Goal: Task Accomplishment & Management: Complete application form

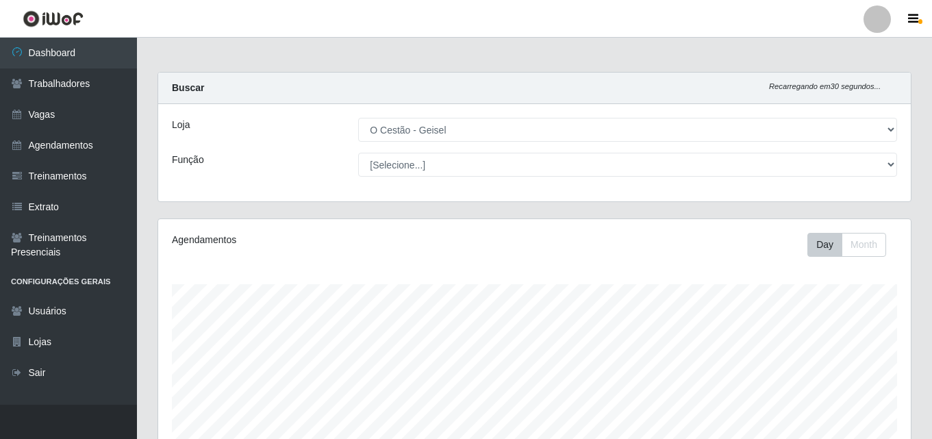
select select "224"
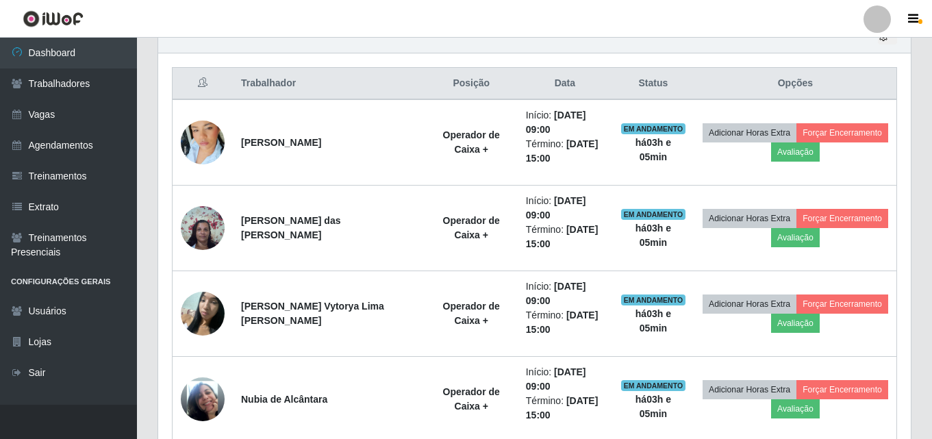
scroll to position [284, 752]
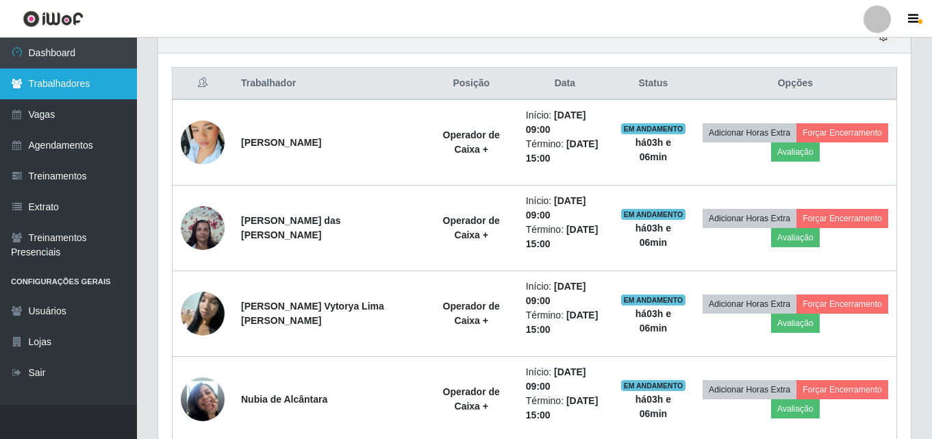
click at [38, 90] on link "Trabalhadores" at bounding box center [68, 83] width 137 height 31
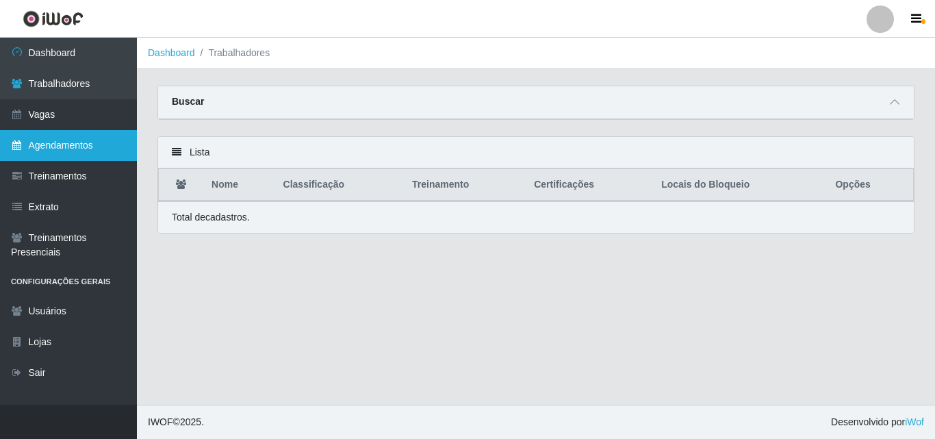
click at [69, 148] on link "Agendamentos" at bounding box center [68, 145] width 137 height 31
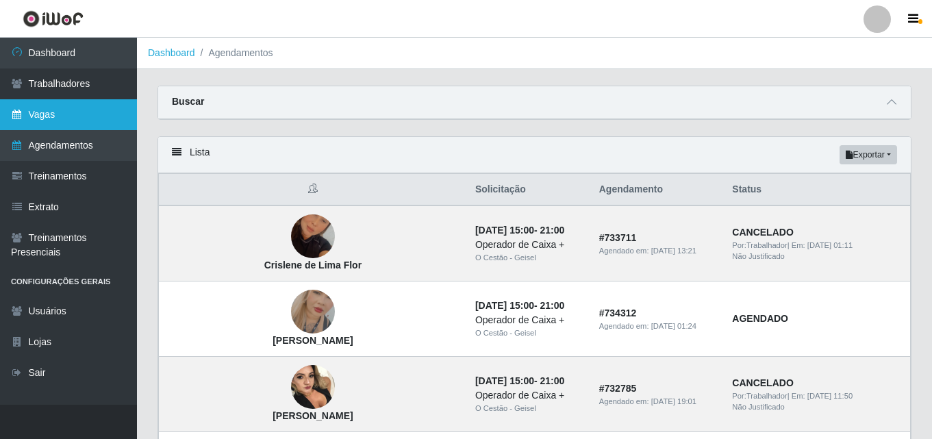
click at [79, 116] on link "Vagas" at bounding box center [68, 114] width 137 height 31
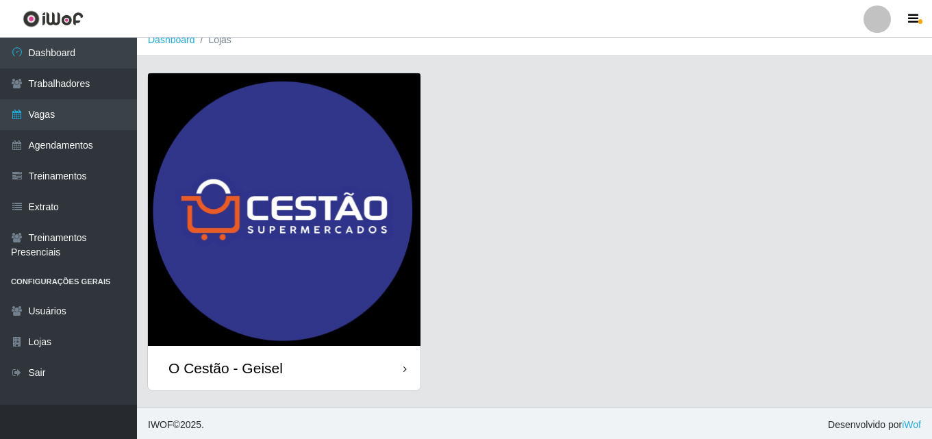
scroll to position [16, 0]
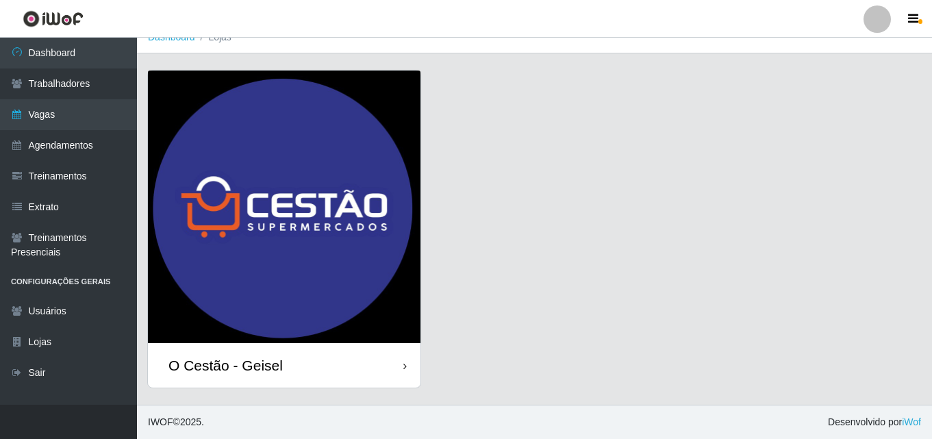
click at [370, 371] on div "O Cestão - Geisel" at bounding box center [284, 365] width 272 height 45
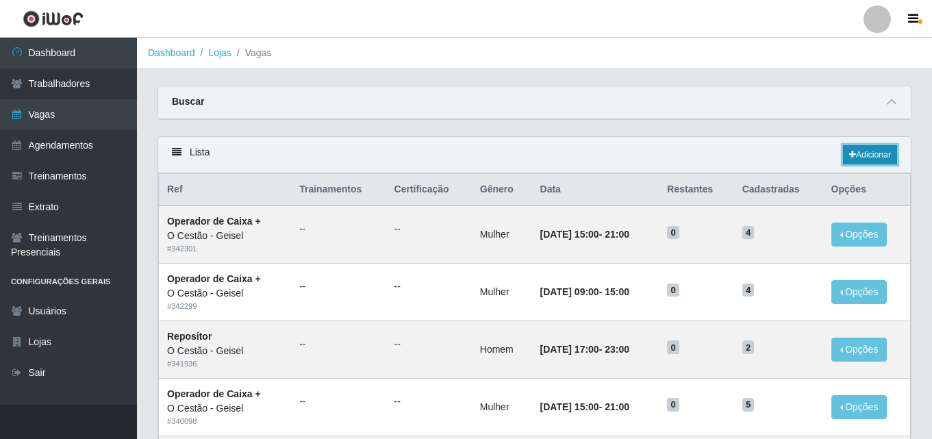
click at [876, 159] on link "Adicionar" at bounding box center [870, 154] width 54 height 19
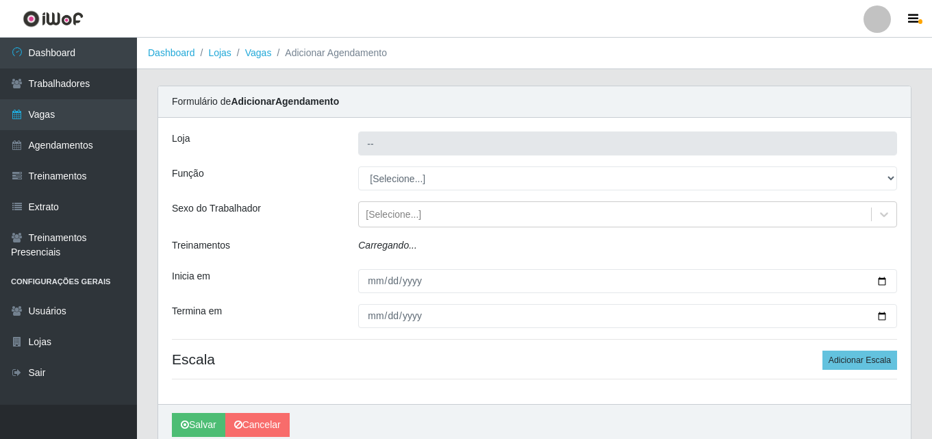
type input "O Cestão - Geisel"
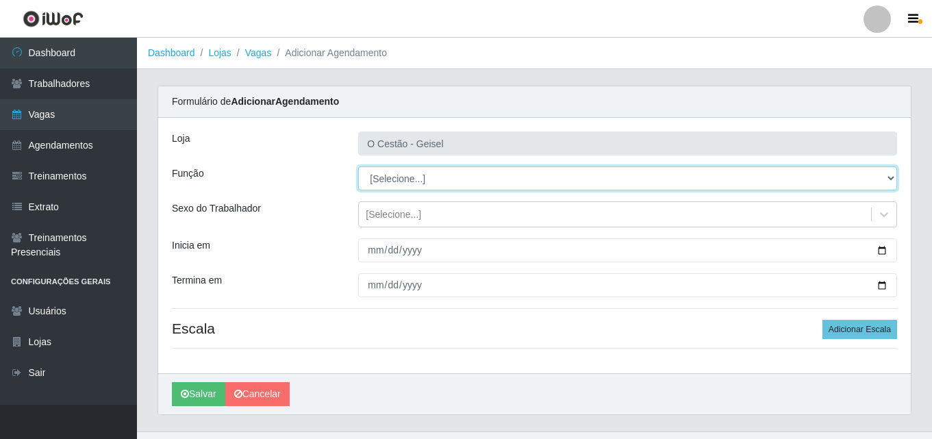
click at [531, 180] on select "[Selecione...] ASG ASG + ASG ++ Auxiliar de Estoque Auxiliar de Estoque + Auxil…" at bounding box center [627, 178] width 539 height 24
select select "75"
click at [358, 166] on select "[Selecione...] ASG ASG + ASG ++ Auxiliar de Estoque Auxiliar de Estoque + Auxil…" at bounding box center [627, 178] width 539 height 24
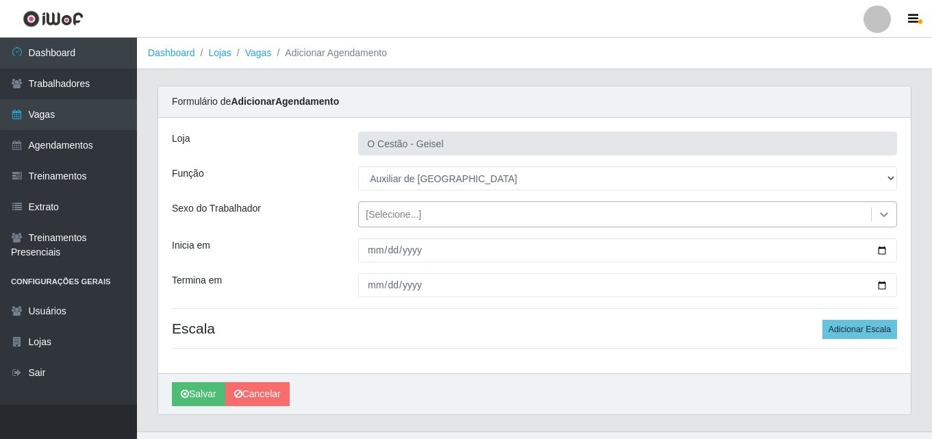
click at [883, 217] on icon at bounding box center [884, 214] width 14 height 14
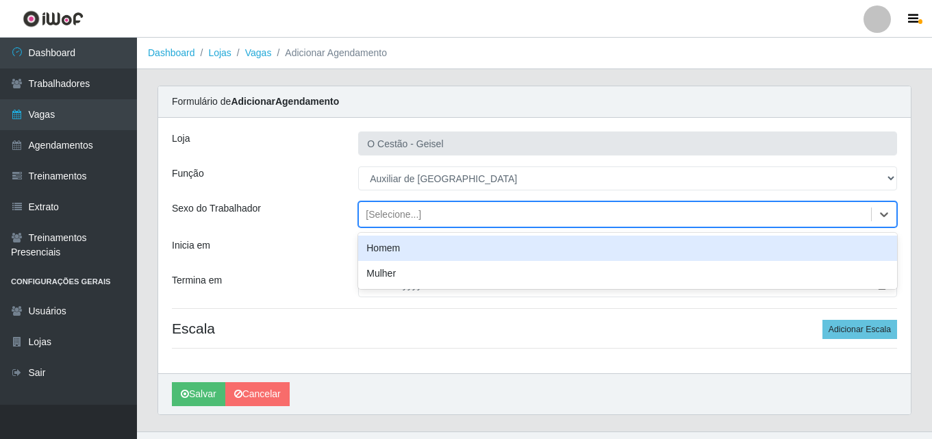
click at [415, 250] on div "Homem" at bounding box center [627, 248] width 539 height 25
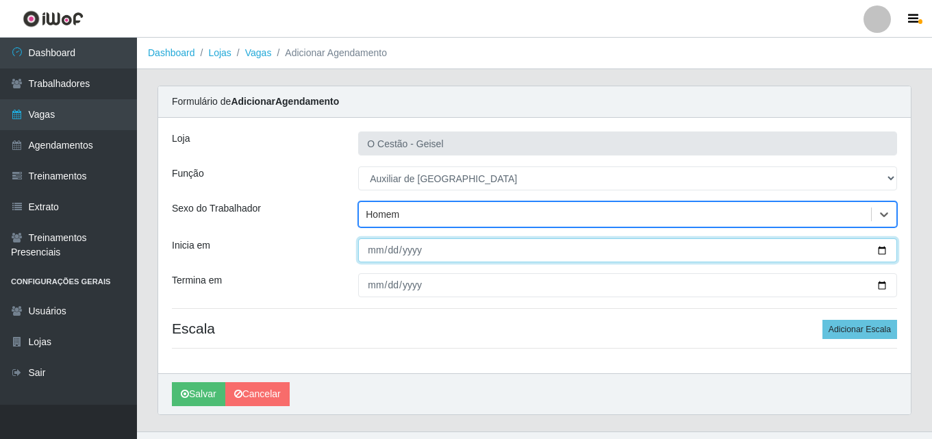
click at [377, 251] on input "Inicia em" at bounding box center [627, 250] width 539 height 24
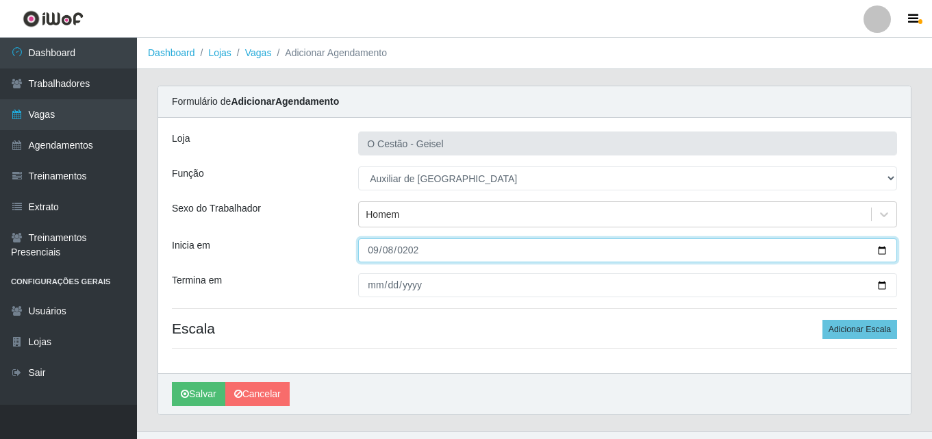
type input "[DATE]"
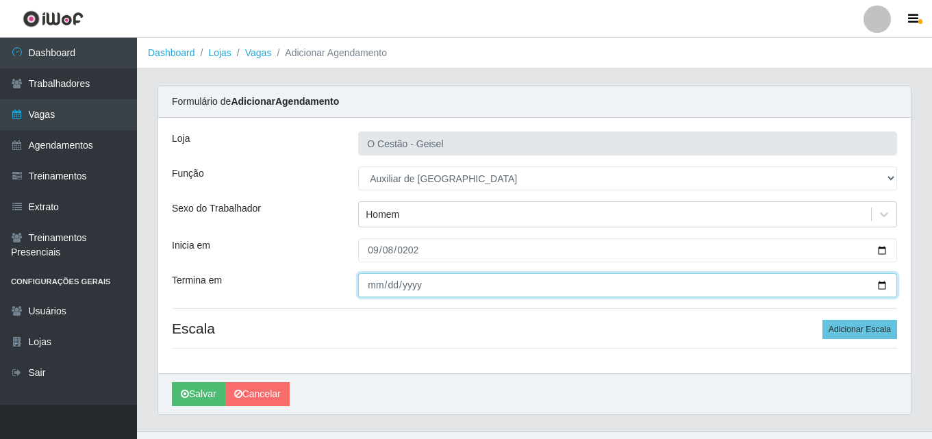
click at [376, 284] on input "Termina em" at bounding box center [627, 285] width 539 height 24
type input "[DATE]"
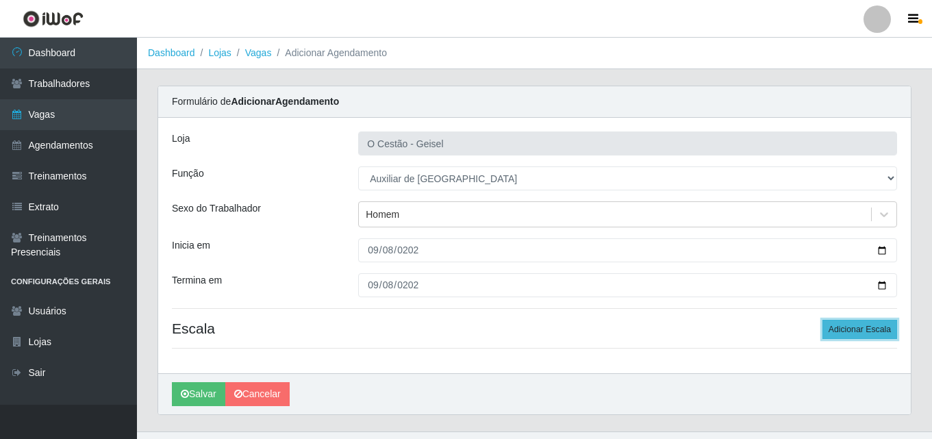
click at [867, 334] on button "Adicionar Escala" at bounding box center [859, 329] width 75 height 19
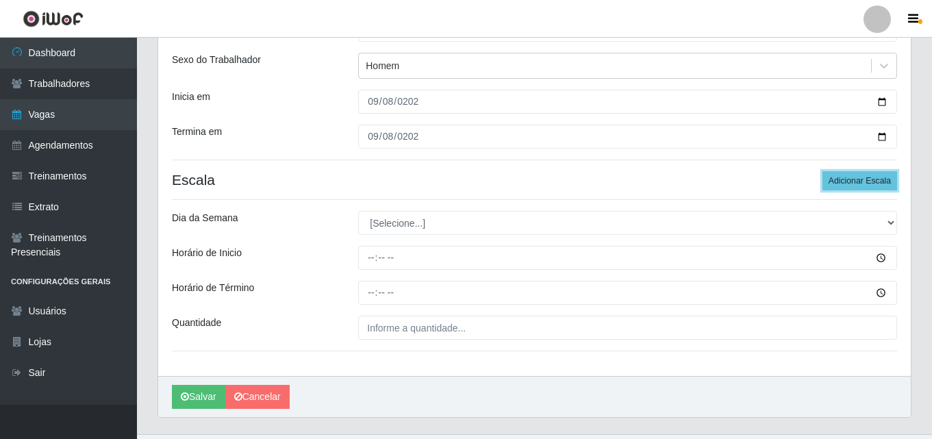
scroll to position [157, 0]
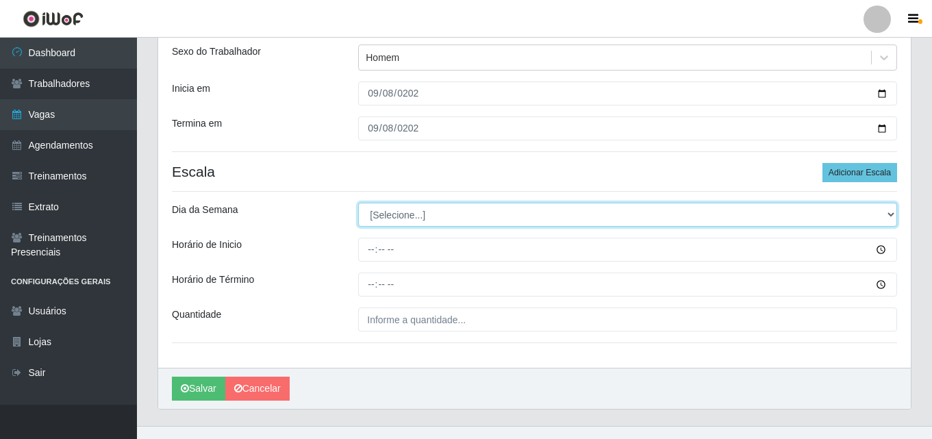
click at [893, 211] on select "[Selecione...] Segunda Terça Quarta Quinta Sexta Sábado Domingo" at bounding box center [627, 215] width 539 height 24
select select "1"
click at [358, 203] on select "[Selecione...] Segunda Terça Quarta Quinta Sexta Sábado Domingo" at bounding box center [627, 215] width 539 height 24
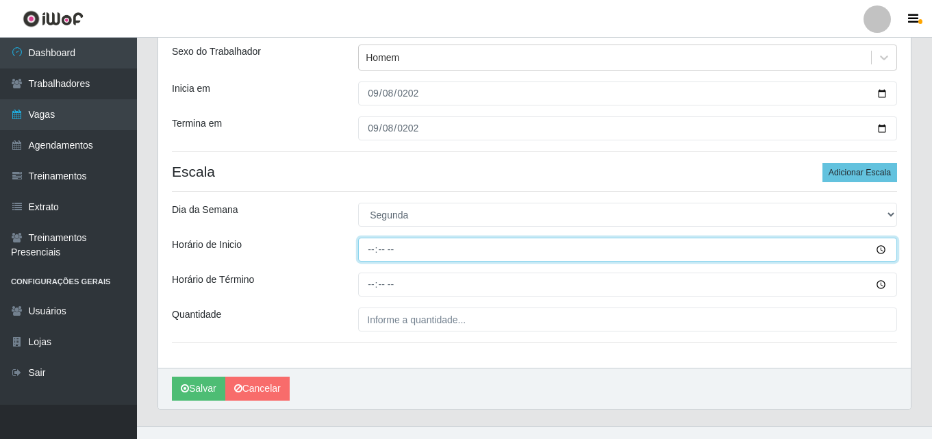
click at [381, 251] on input "Horário de Inicio" at bounding box center [627, 250] width 539 height 24
click at [367, 245] on input "Horário de Inicio" at bounding box center [627, 250] width 539 height 24
type input "08:00"
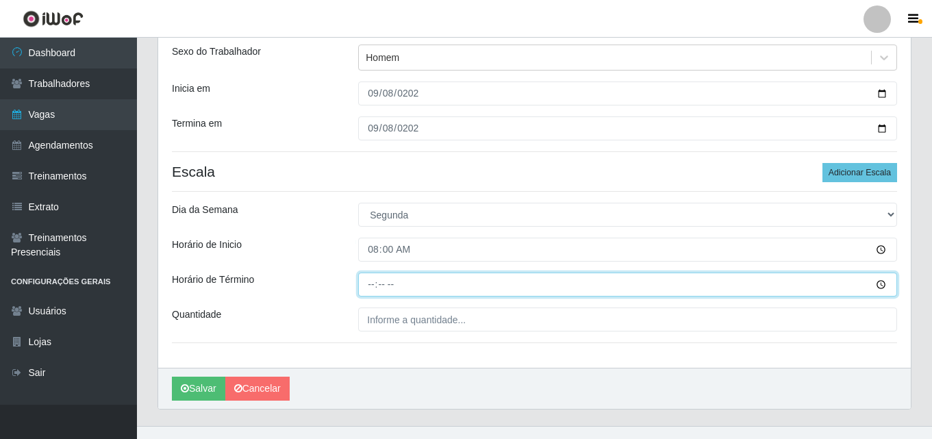
click at [381, 285] on input "Horário de Término" at bounding box center [627, 284] width 539 height 24
click at [367, 287] on input "Horário de Término" at bounding box center [627, 284] width 539 height 24
type input "14:00"
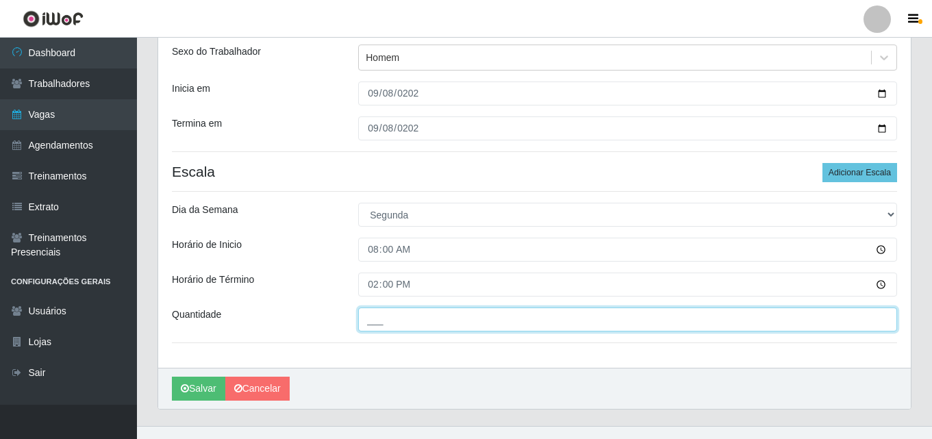
click at [452, 324] on input "___" at bounding box center [627, 319] width 539 height 24
type input "2__"
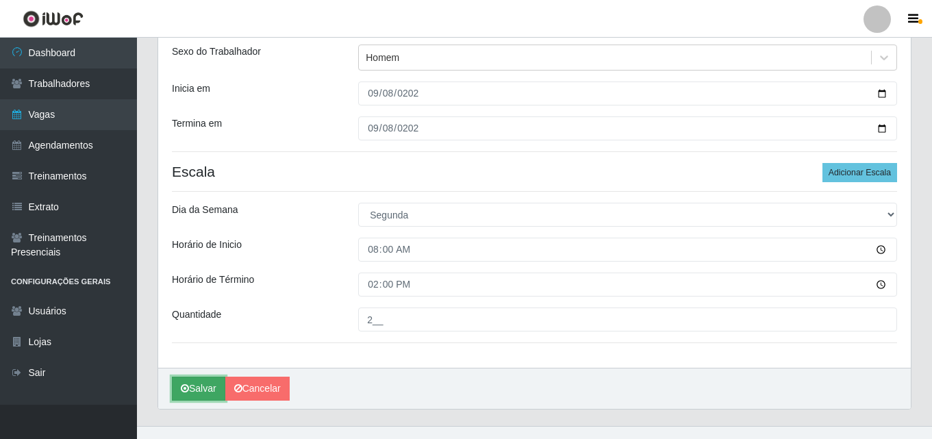
click at [201, 381] on button "Salvar" at bounding box center [198, 389] width 53 height 24
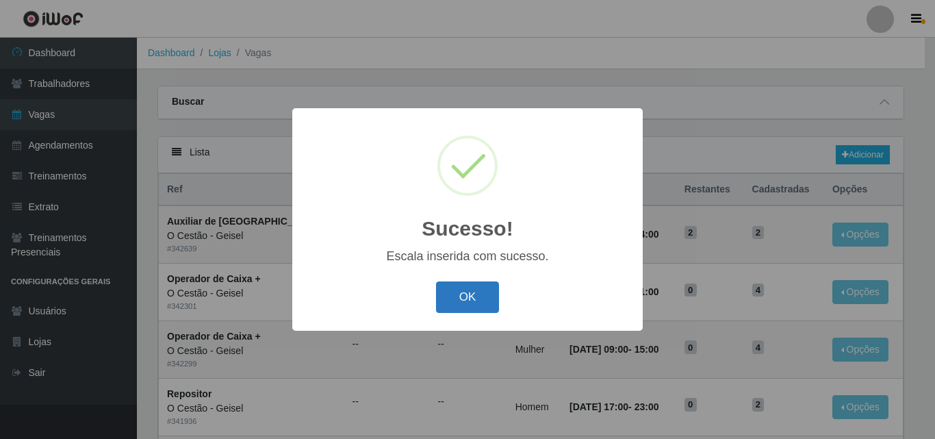
click at [450, 298] on button "OK" at bounding box center [468, 297] width 64 height 32
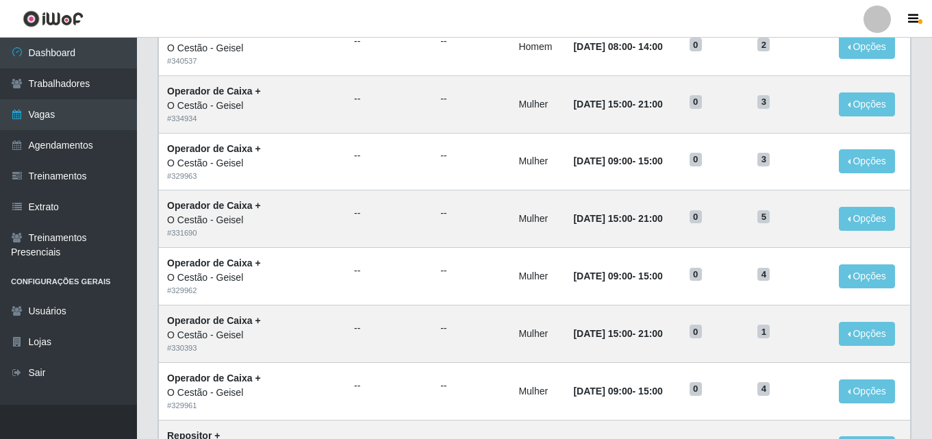
scroll to position [722, 0]
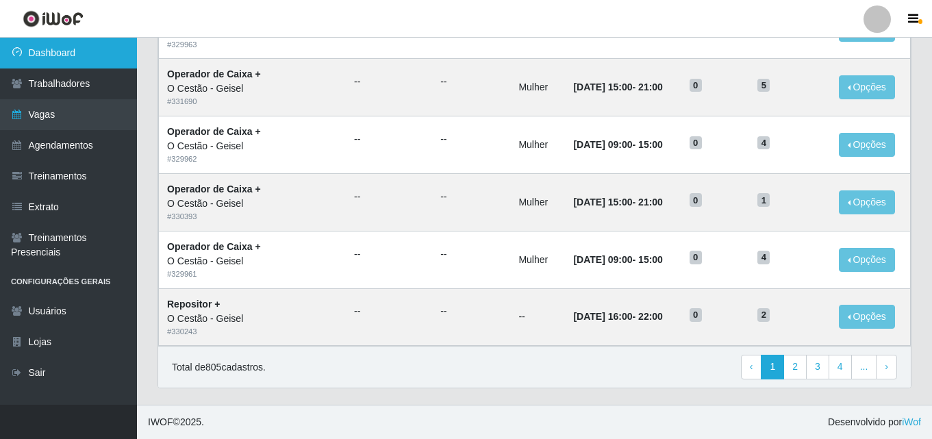
click at [68, 60] on link "Dashboard" at bounding box center [68, 53] width 137 height 31
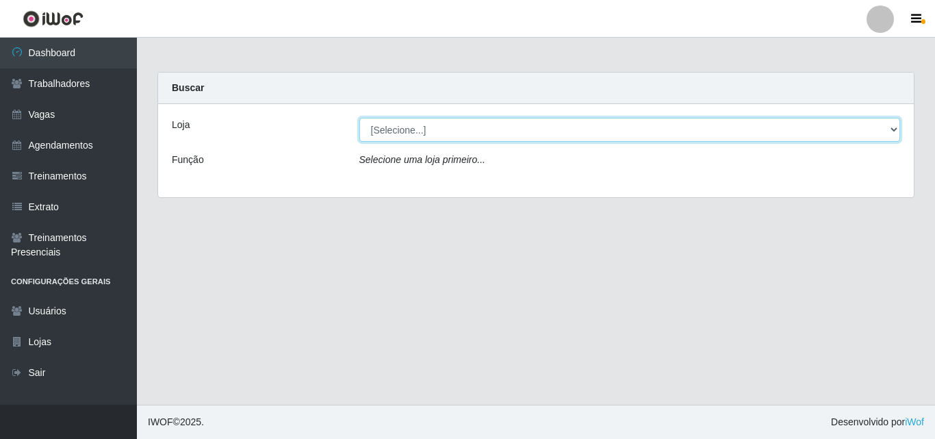
click at [387, 134] on select "[Selecione...] O Cestão - Geisel" at bounding box center [630, 130] width 542 height 24
select select "224"
click at [359, 118] on select "[Selecione...] O Cestão - Geisel" at bounding box center [630, 130] width 542 height 24
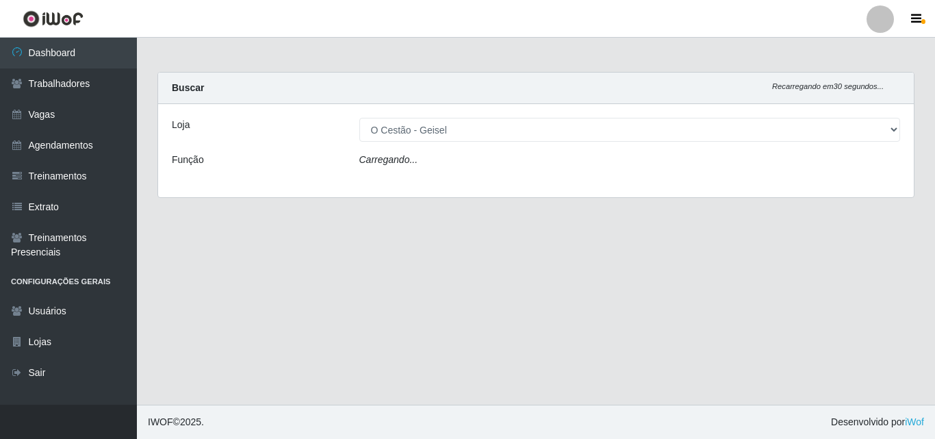
click at [394, 154] on icon "Carregando..." at bounding box center [388, 159] width 59 height 11
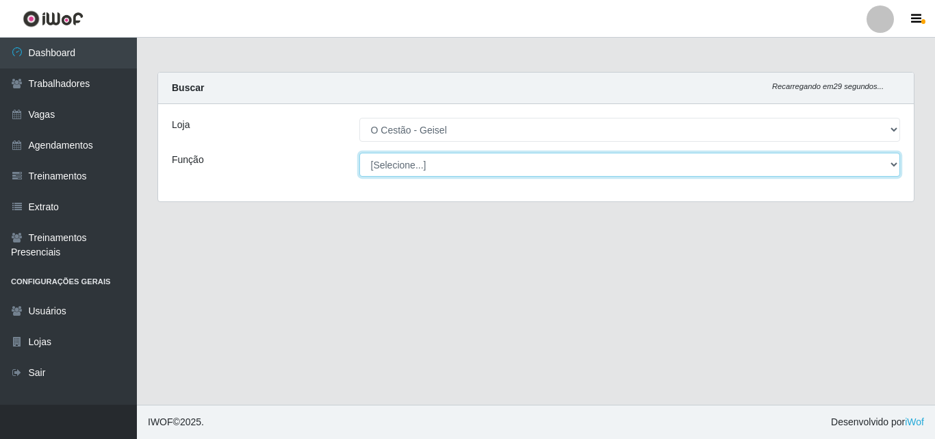
click at [395, 162] on select "[Selecione...] ASG ASG + ASG ++ Auxiliar de Estoque Auxiliar de Estoque + Auxil…" at bounding box center [630, 165] width 542 height 24
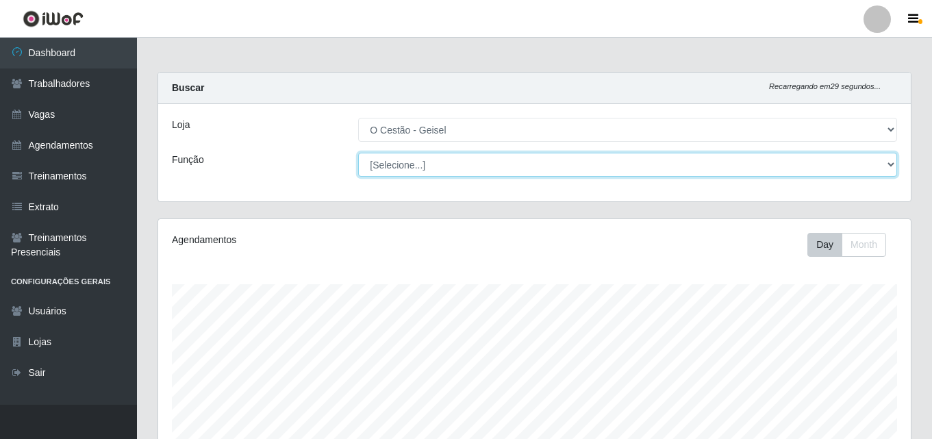
scroll to position [284, 752]
select select "72"
click at [358, 153] on select "[Selecione...] ASG ASG + ASG ++ Auxiliar de Estoque Auxiliar de Estoque + Auxil…" at bounding box center [627, 165] width 539 height 24
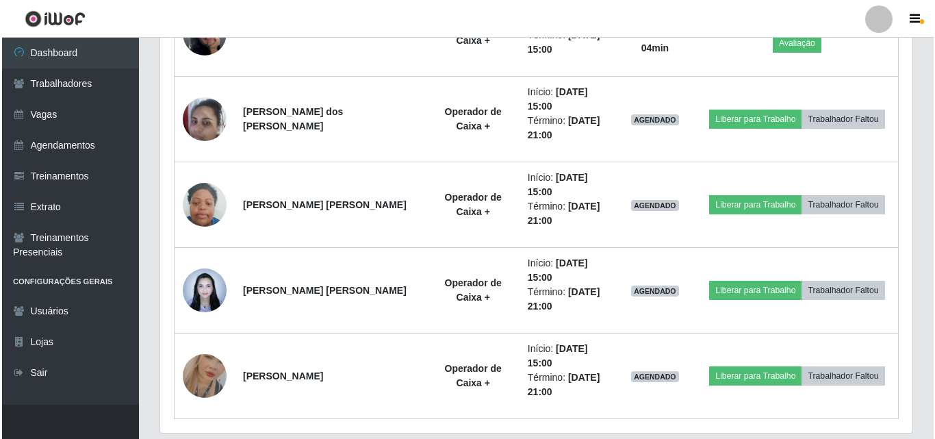
scroll to position [911, 0]
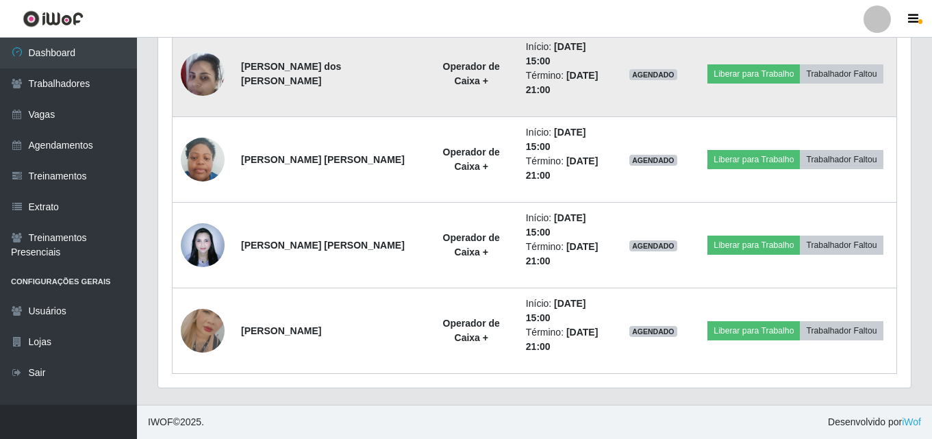
click at [203, 68] on img at bounding box center [203, 74] width 44 height 58
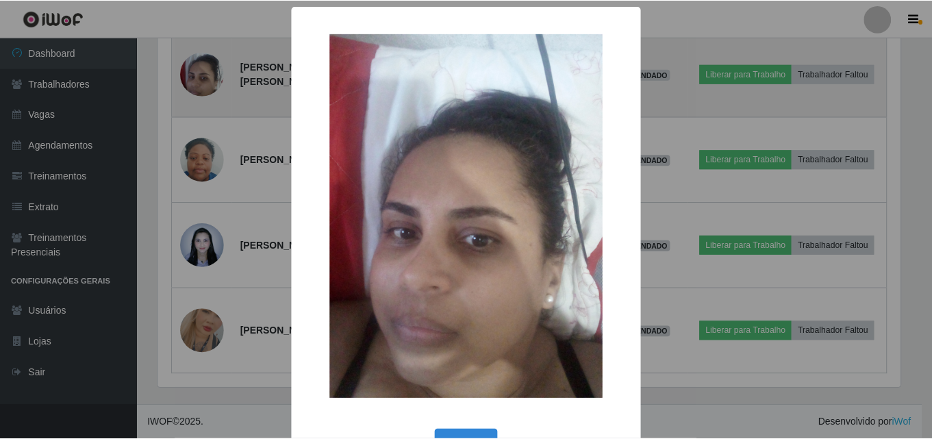
scroll to position [284, 746]
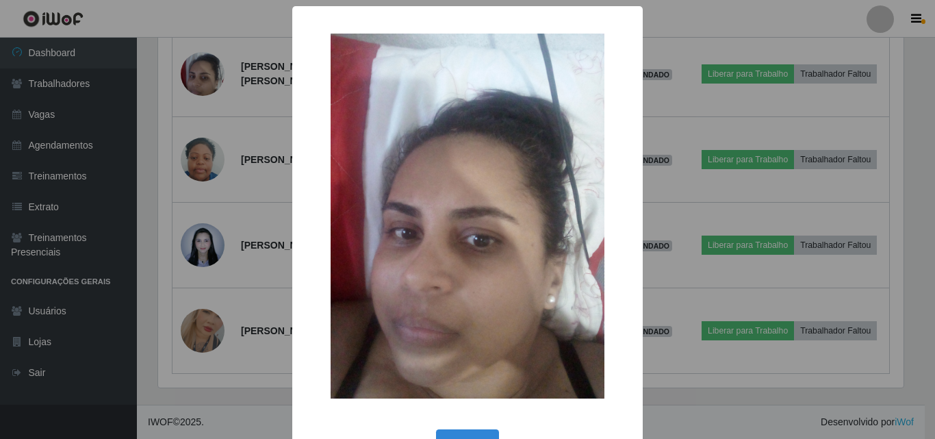
click at [194, 97] on div "× OK Cancel" at bounding box center [467, 219] width 935 height 439
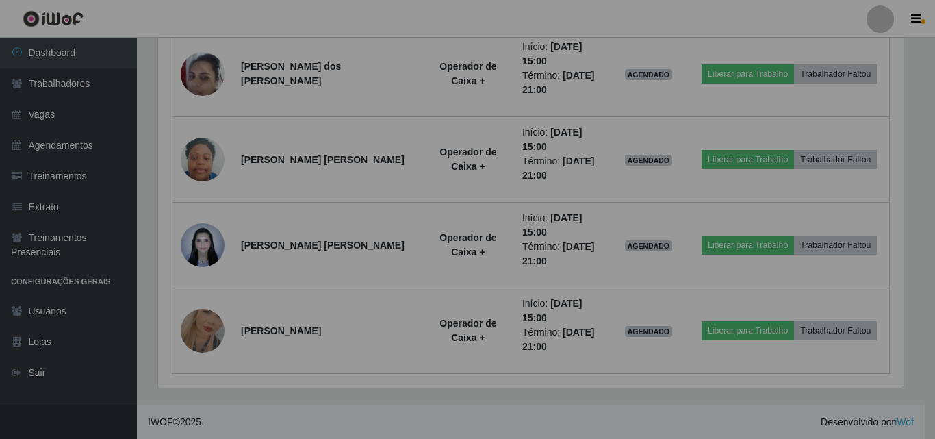
scroll to position [284, 752]
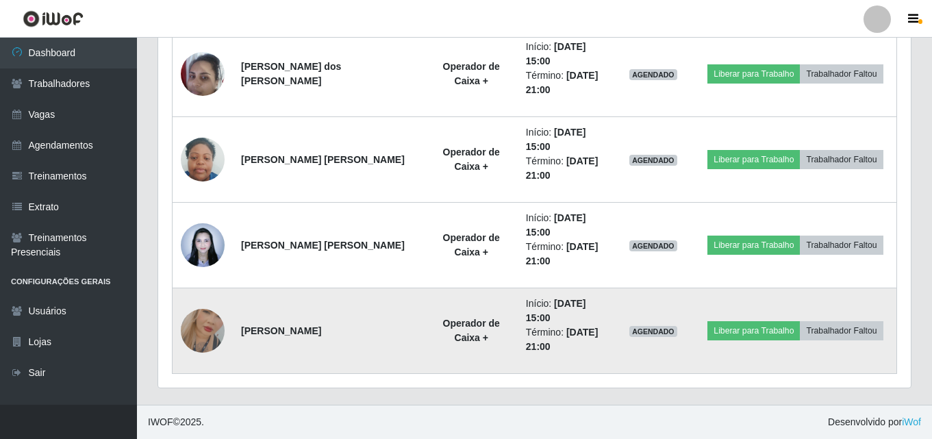
click at [212, 328] on img at bounding box center [203, 331] width 44 height 78
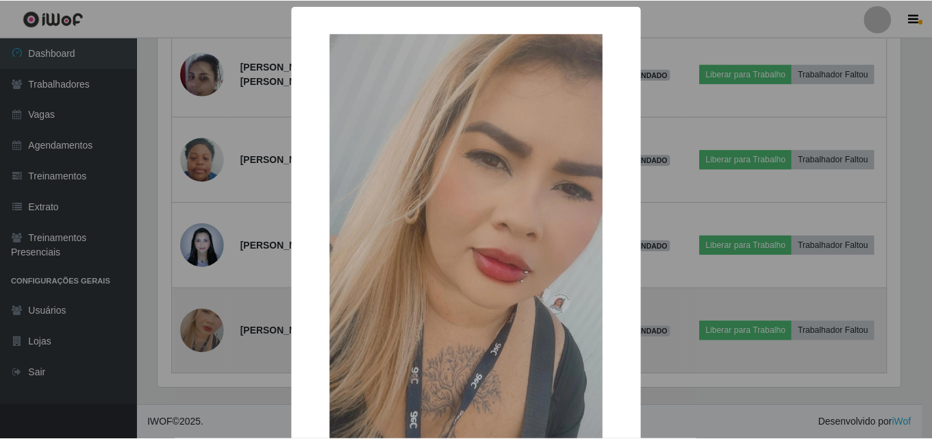
scroll to position [284, 746]
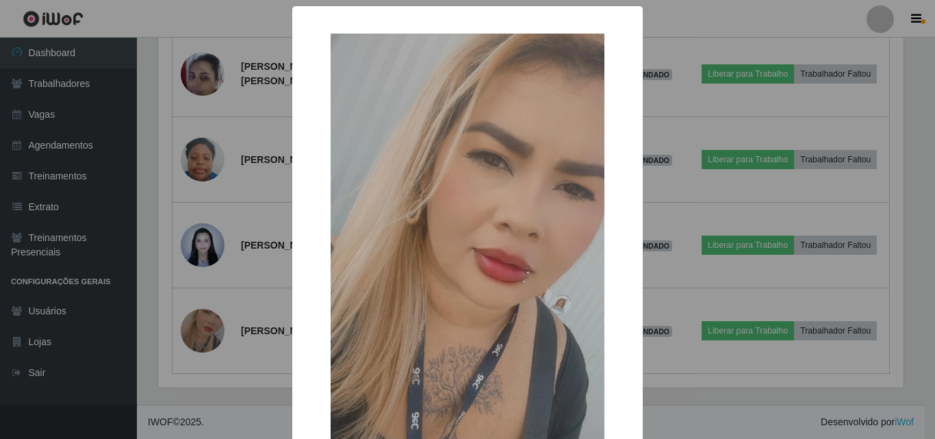
click at [252, 201] on div "× OK Cancel" at bounding box center [467, 219] width 935 height 439
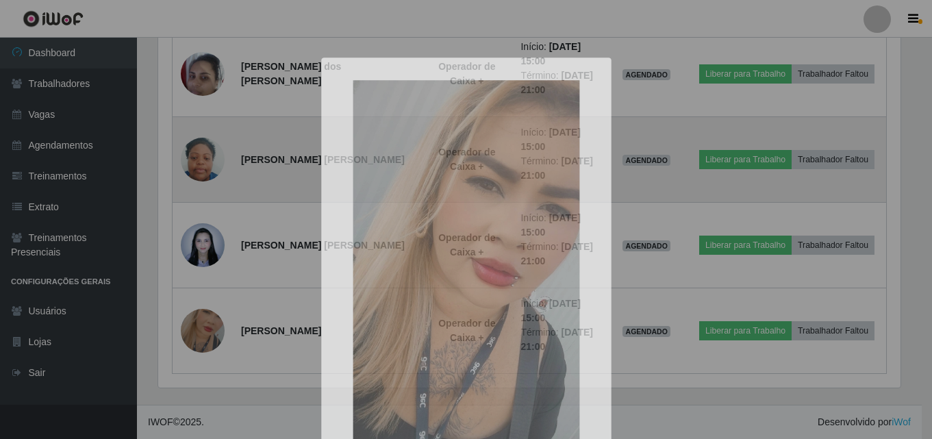
scroll to position [284, 752]
